Goal: Check status: Check status

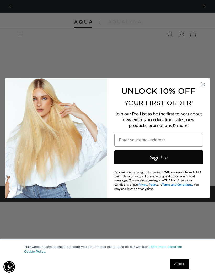
scroll to position [0, 374]
click at [202, 82] on circle "Close dialog" at bounding box center [202, 84] width 9 height 9
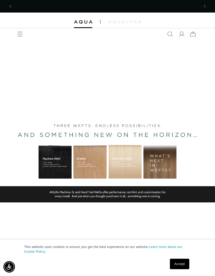
click at [184, 36] on span at bounding box center [181, 34] width 12 height 12
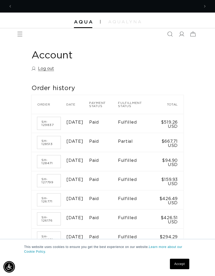
scroll to position [0, 187]
click at [44, 120] on link "SH-129837" at bounding box center [48, 123] width 23 height 13
